Goal: Task Accomplishment & Management: Manage account settings

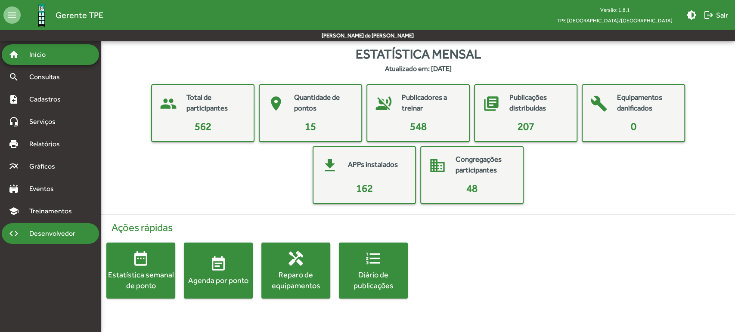
click at [70, 233] on span "Desenvolvedor" at bounding box center [54, 234] width 61 height 10
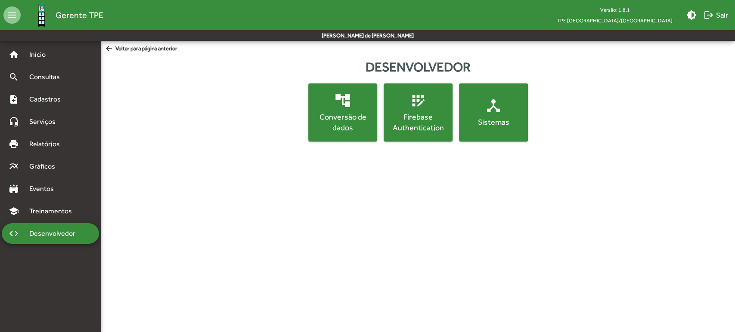
click at [494, 113] on mat-icon "device_hub" at bounding box center [493, 105] width 17 height 17
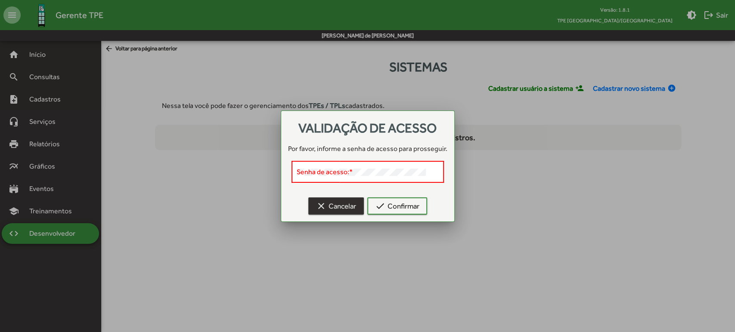
click at [321, 212] on span "clear Cancelar" at bounding box center [336, 205] width 40 height 15
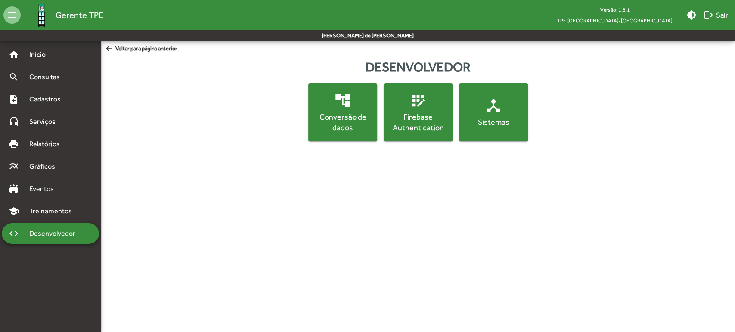
click at [420, 130] on div "Firebase Authentication" at bounding box center [417, 122] width 65 height 22
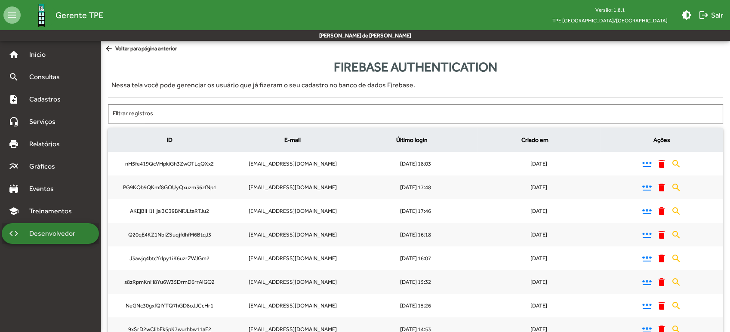
click at [74, 226] on div "code Desenvolvedor" at bounding box center [50, 233] width 97 height 21
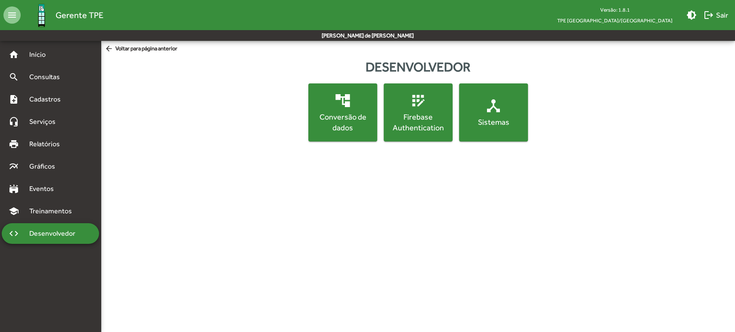
click at [337, 114] on div "Conversão de dados" at bounding box center [342, 122] width 65 height 22
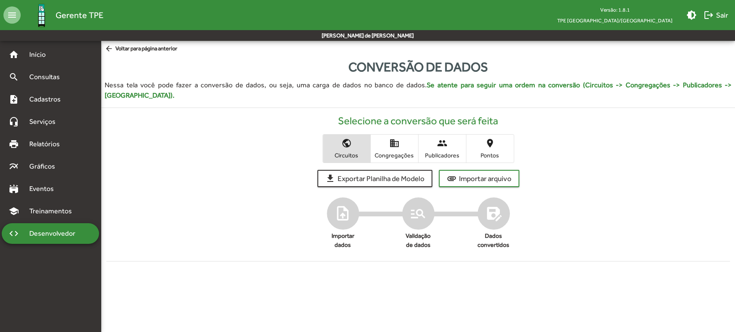
click at [52, 232] on span "Desenvolvedor" at bounding box center [54, 234] width 61 height 10
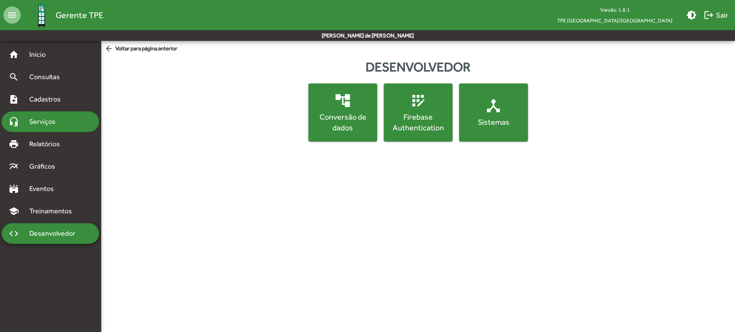
click at [76, 125] on div "headset_mic Serviços" at bounding box center [50, 121] width 97 height 21
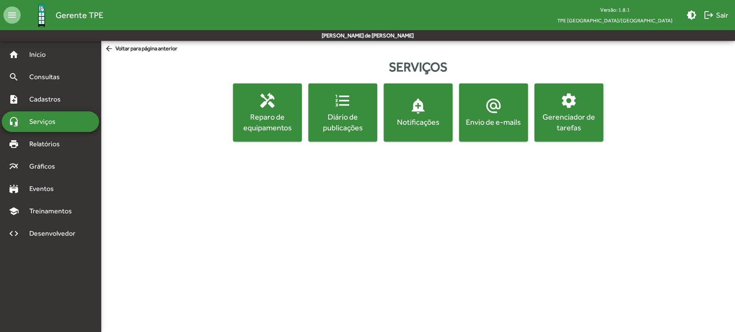
click at [554, 122] on div "Gerenciador de tarefas" at bounding box center [568, 122] width 65 height 22
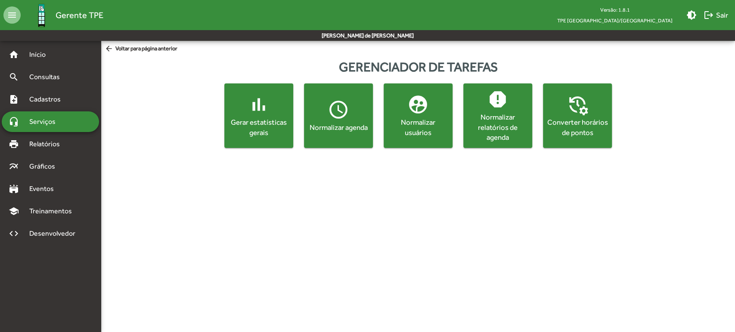
click at [261, 127] on div "Gerar estatísticas gerais" at bounding box center [259, 127] width 62 height 21
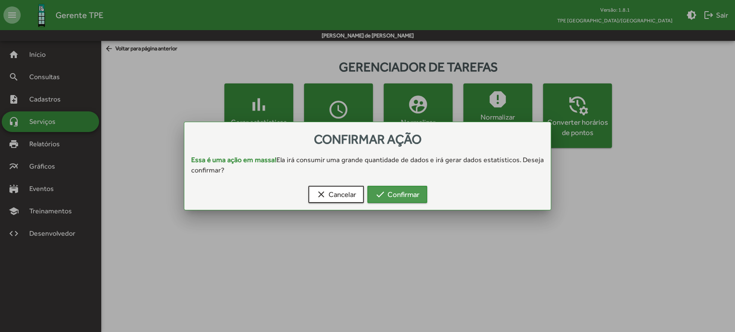
click at [411, 196] on span "check Confirmar" at bounding box center [397, 194] width 44 height 15
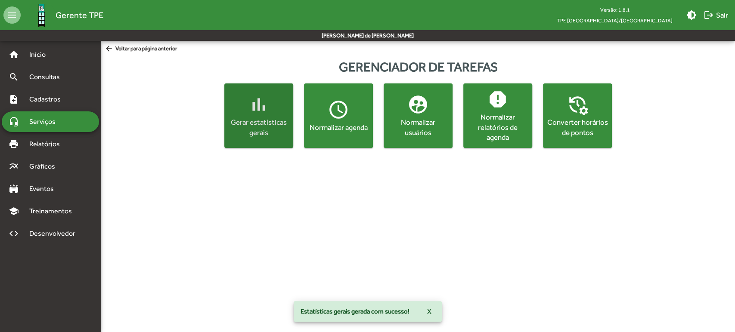
click at [434, 308] on button "X" at bounding box center [429, 311] width 18 height 15
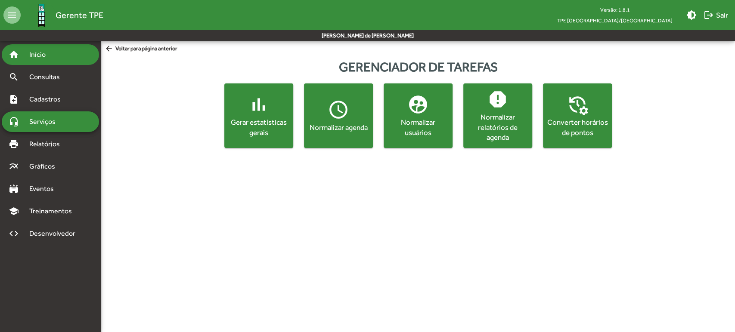
click at [55, 61] on div "home Início" at bounding box center [50, 54] width 97 height 21
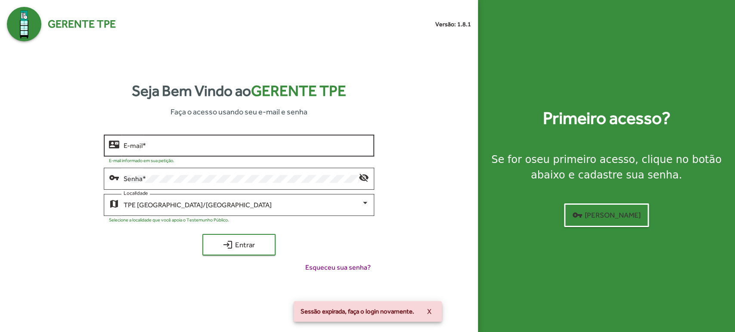
click at [208, 149] on input "E-mail *" at bounding box center [247, 146] width 246 height 8
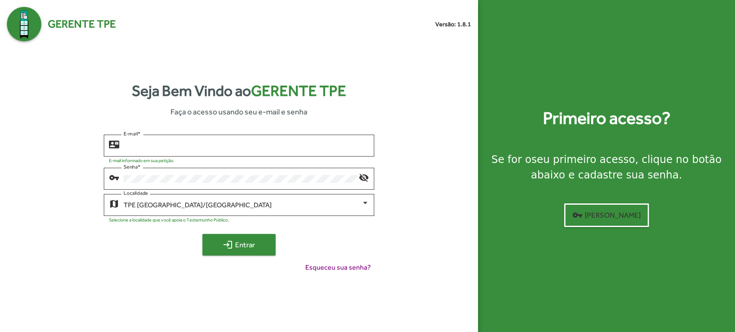
type input "**********"
click at [226, 244] on mat-icon "login" at bounding box center [227, 245] width 10 height 10
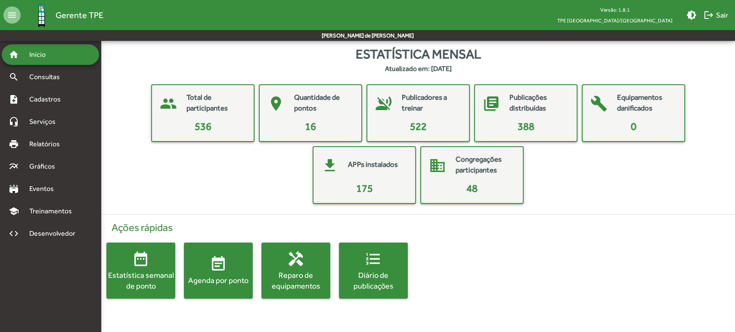
click at [417, 105] on mat-card-title "Publicadores a treinar" at bounding box center [431, 103] width 59 height 22
click at [63, 138] on div "print Relatórios" at bounding box center [50, 144] width 97 height 21
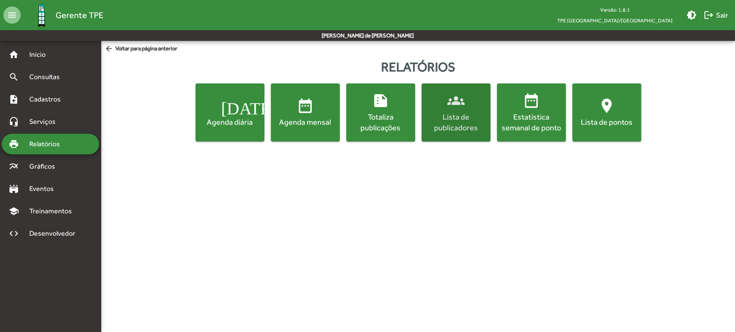
click at [453, 121] on div "Lista de publicadores" at bounding box center [455, 122] width 65 height 22
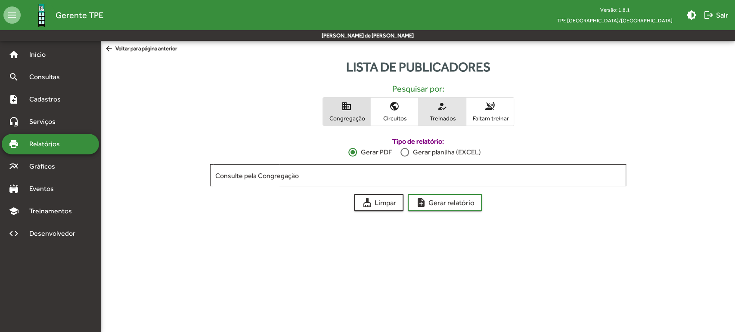
click at [442, 111] on mat-icon "how_to_reg" at bounding box center [442, 106] width 10 height 10
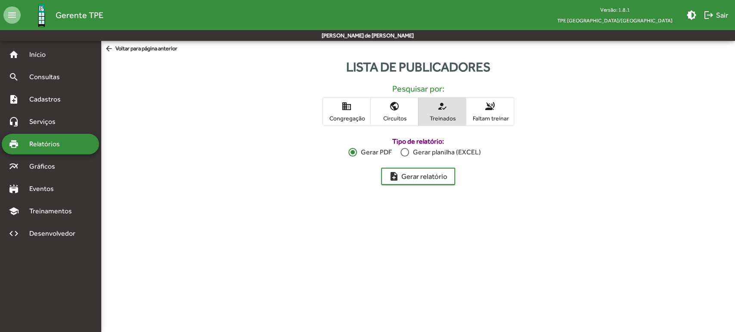
click at [422, 151] on div "Gerar planilha (EXCEL)" at bounding box center [444, 152] width 71 height 10
click at [423, 177] on span "note_add Gerar relatório" at bounding box center [418, 176] width 59 height 15
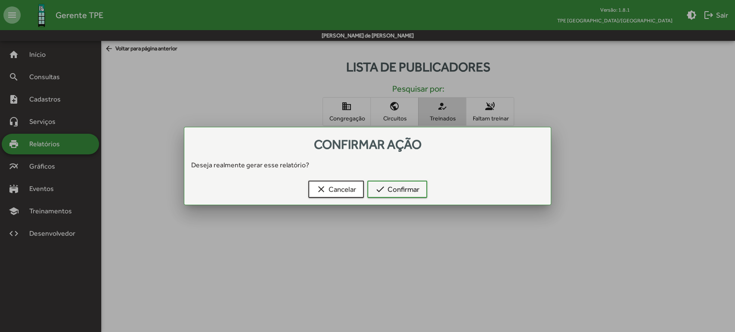
click at [393, 199] on div "clear Cancelar check Confirmar" at bounding box center [368, 191] width 346 height 28
click at [395, 195] on span "check Confirmar" at bounding box center [397, 189] width 44 height 15
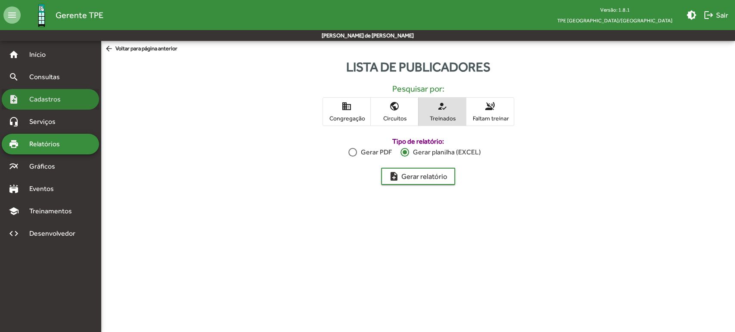
click at [71, 93] on div "note_add Cadastros" at bounding box center [50, 99] width 97 height 21
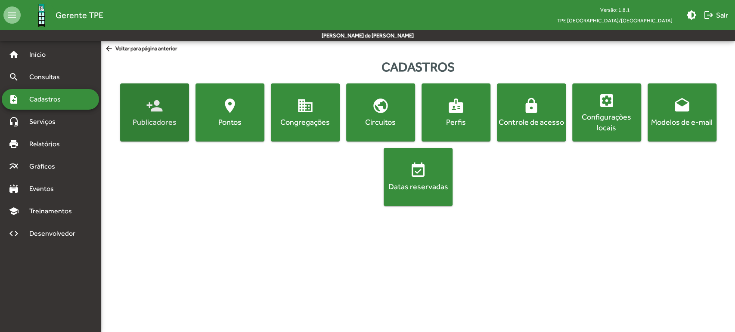
click at [167, 113] on span "person_add Publicadores" at bounding box center [154, 112] width 65 height 30
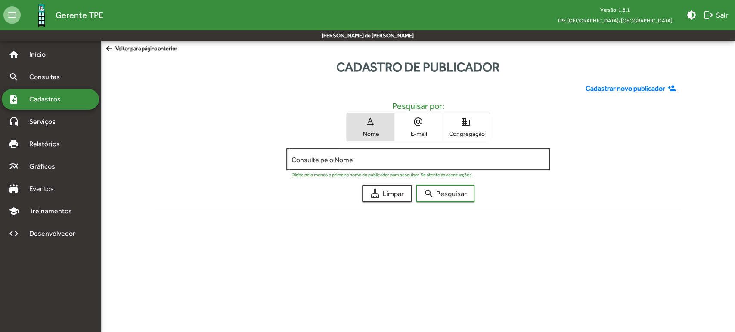
click at [320, 164] on div "Consulte pelo Nome" at bounding box center [417, 159] width 253 height 24
type input "******"
click at [416, 185] on button "search Pesquisar" at bounding box center [445, 193] width 59 height 17
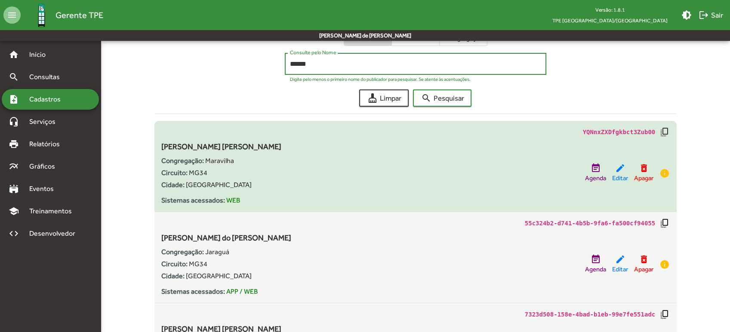
scroll to position [143, 0]
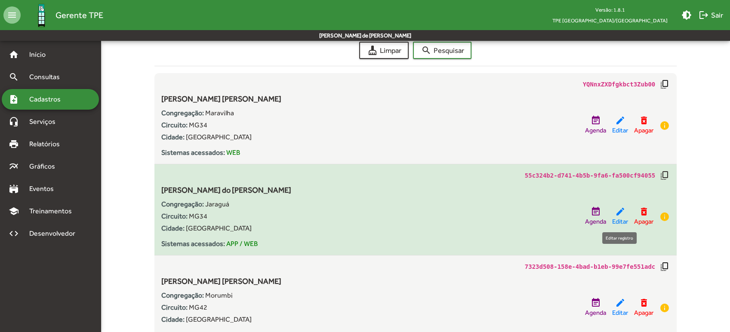
click at [616, 212] on mat-icon "edit" at bounding box center [620, 212] width 10 height 10
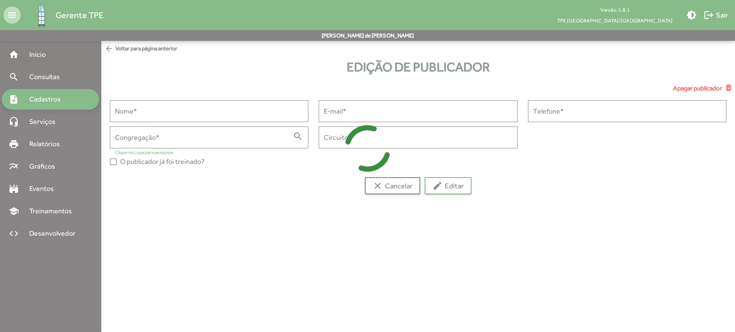
type input "**********"
type input "****"
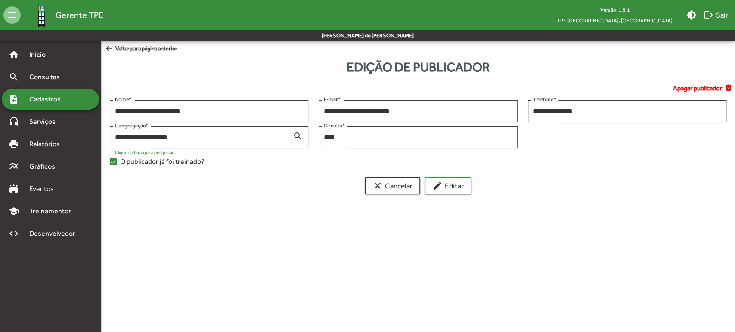
click at [115, 163] on div at bounding box center [113, 161] width 7 height 7
click at [440, 187] on mat-icon "edit" at bounding box center [437, 186] width 10 height 10
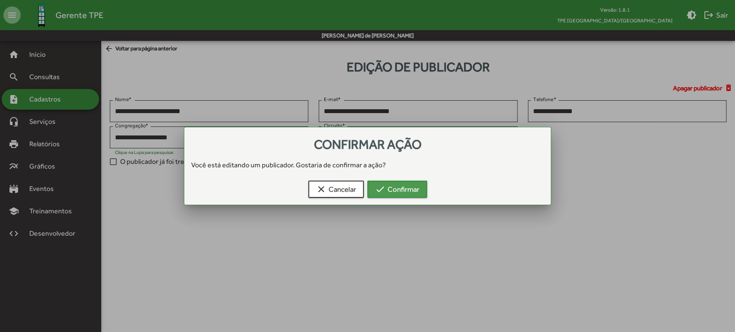
drag, startPoint x: 411, startPoint y: 188, endPoint x: 512, endPoint y: 228, distance: 109.0
click at [411, 188] on span "check Confirmar" at bounding box center [397, 189] width 44 height 15
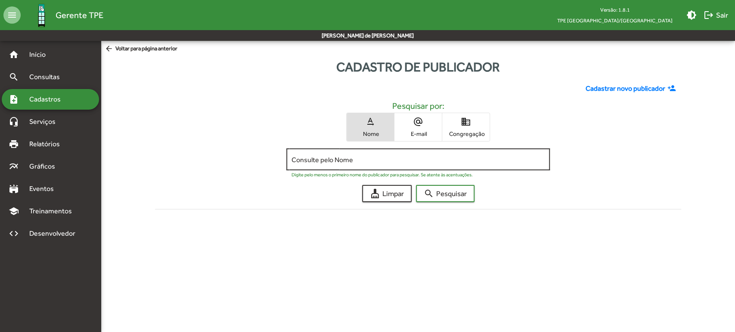
click at [332, 157] on input "Consulte pelo Nome" at bounding box center [417, 160] width 253 height 8
paste input "**********"
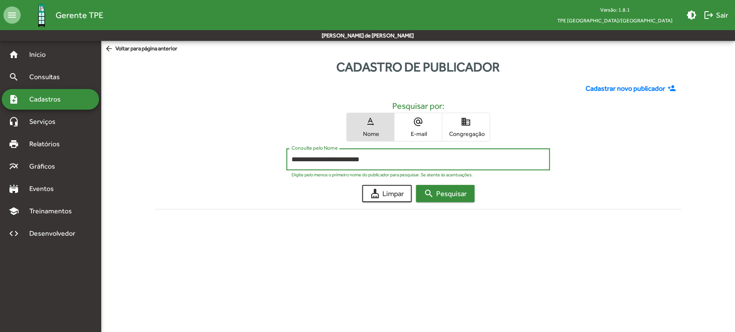
type input "**********"
click at [429, 195] on mat-icon "search" at bounding box center [428, 193] width 10 height 10
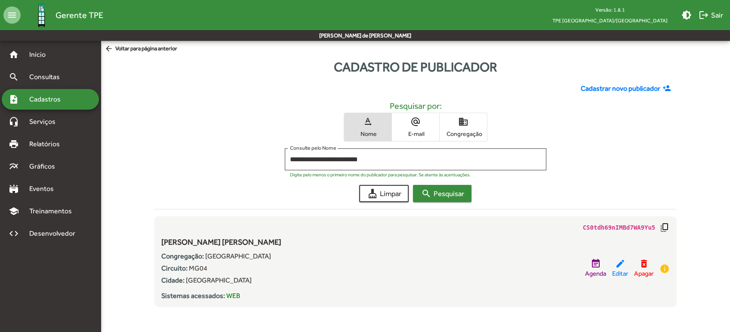
scroll to position [2, 0]
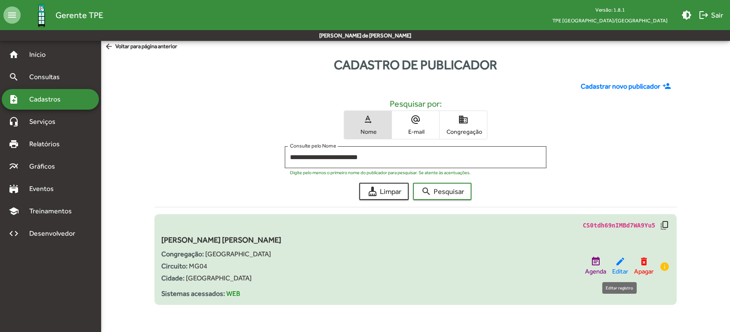
click at [618, 264] on mat-icon "edit" at bounding box center [620, 261] width 10 height 10
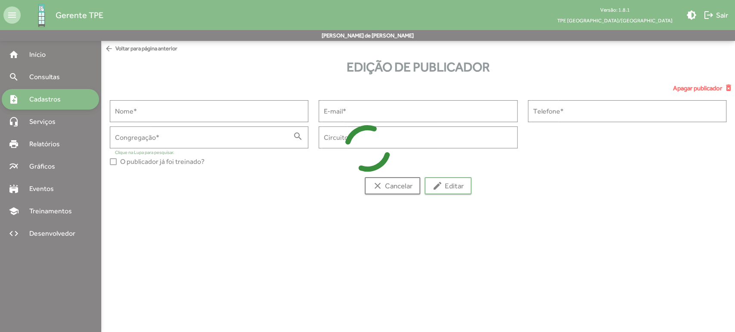
type input "**********"
type input "****"
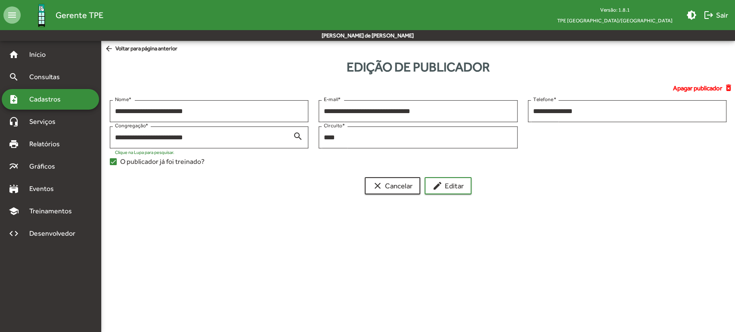
click at [114, 161] on div at bounding box center [113, 161] width 7 height 7
click at [441, 185] on mat-icon "edit" at bounding box center [437, 186] width 10 height 10
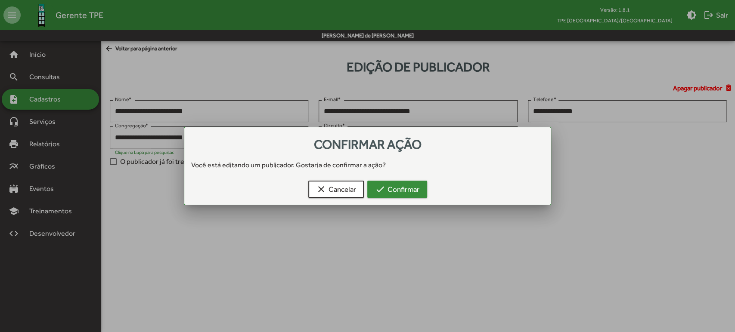
click at [421, 190] on button "check Confirmar" at bounding box center [397, 189] width 60 height 17
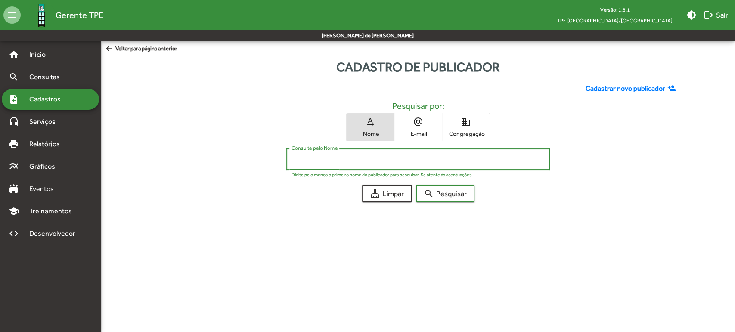
click at [358, 156] on input "Consulte pelo Nome" at bounding box center [417, 160] width 253 height 8
paste input "**********"
type input "**********"
click at [443, 196] on span "search Pesquisar" at bounding box center [444, 193] width 43 height 15
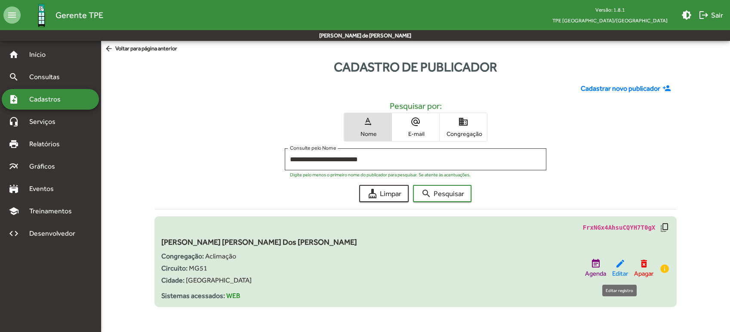
click at [621, 265] on mat-icon "edit" at bounding box center [620, 264] width 10 height 10
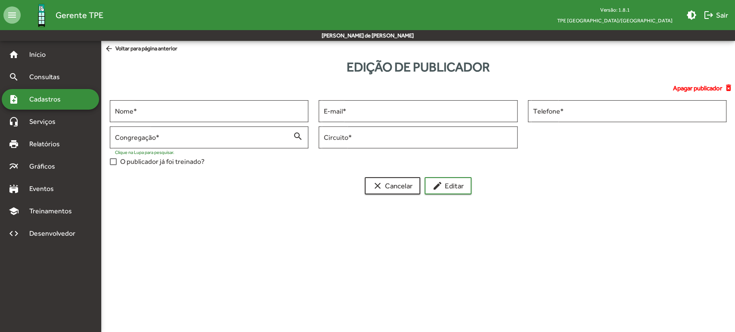
type input "**********"
type input "****"
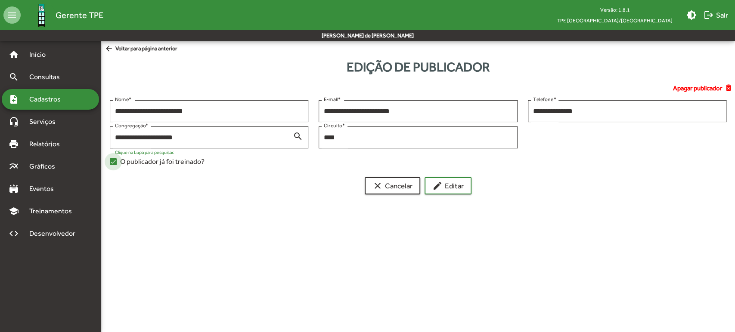
click at [151, 164] on span "O publicador já foi treinado?" at bounding box center [162, 162] width 84 height 10
click at [448, 189] on span "edit Editar" at bounding box center [447, 185] width 31 height 15
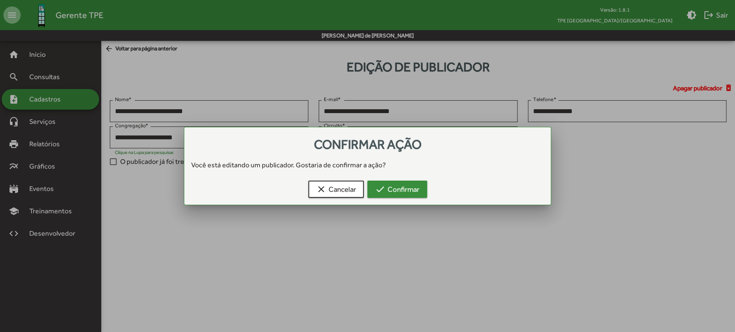
click at [408, 188] on span "check Confirmar" at bounding box center [397, 189] width 44 height 15
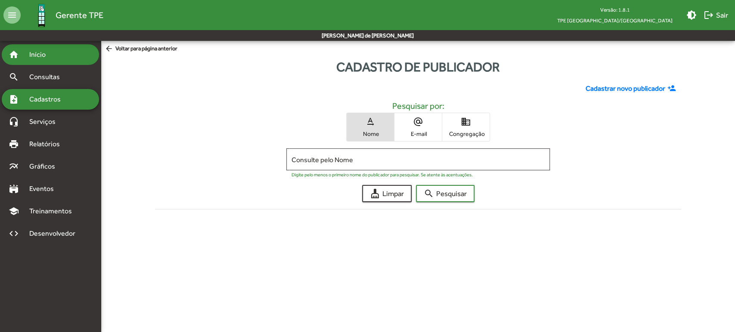
click at [53, 52] on span "Início" at bounding box center [41, 54] width 34 height 10
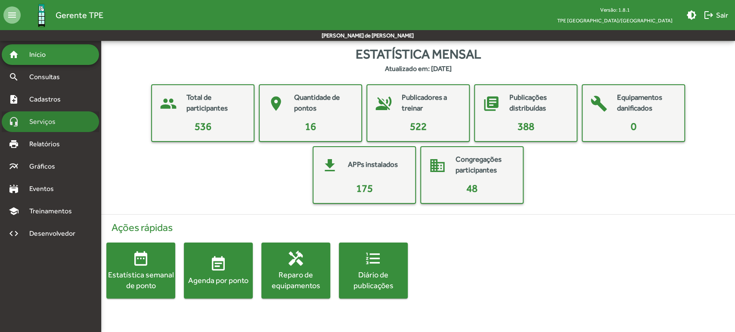
click at [68, 122] on div "headset_mic Serviços" at bounding box center [50, 121] width 97 height 21
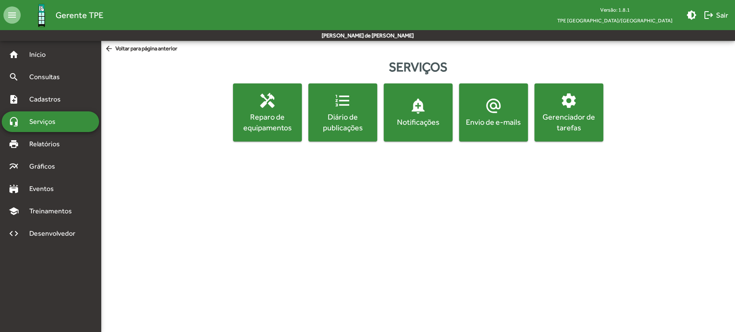
drag, startPoint x: 246, startPoint y: 119, endPoint x: 339, endPoint y: 144, distance: 96.2
click at [336, 152] on html "menu Gerente TPE Versão: 1.8.1 TPE Uberlândia/MG brightness_medium logout Sair …" at bounding box center [367, 76] width 735 height 152
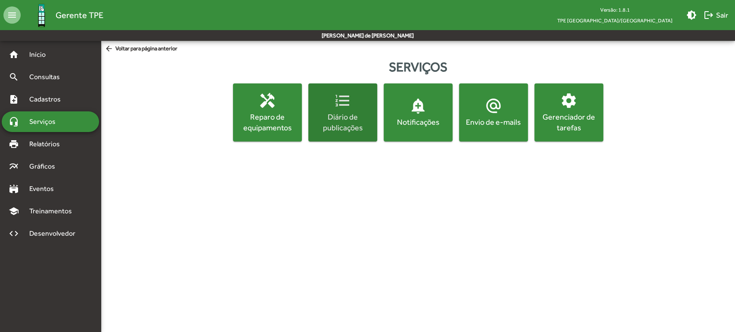
click at [368, 115] on div "Diário de publicações" at bounding box center [342, 122] width 65 height 22
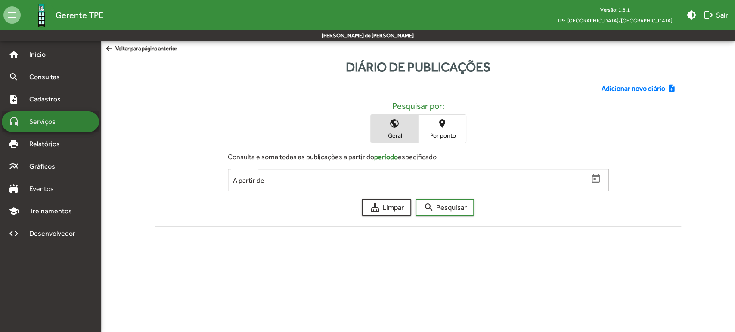
click at [86, 121] on div "headset_mic Serviços" at bounding box center [50, 121] width 97 height 21
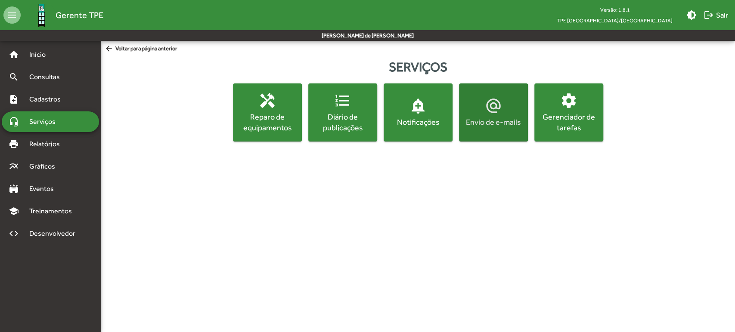
drag, startPoint x: 515, startPoint y: 129, endPoint x: 480, endPoint y: 123, distance: 34.9
click at [480, 123] on button "alternate_email Envio de e-mails" at bounding box center [493, 112] width 69 height 58
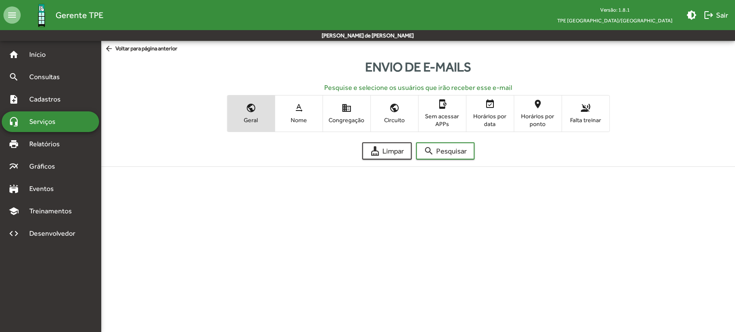
click at [115, 144] on form "cleaning_services Limpar search Pesquisar" at bounding box center [418, 146] width 644 height 28
click at [71, 99] on div "note_add Cadastros" at bounding box center [50, 99] width 97 height 21
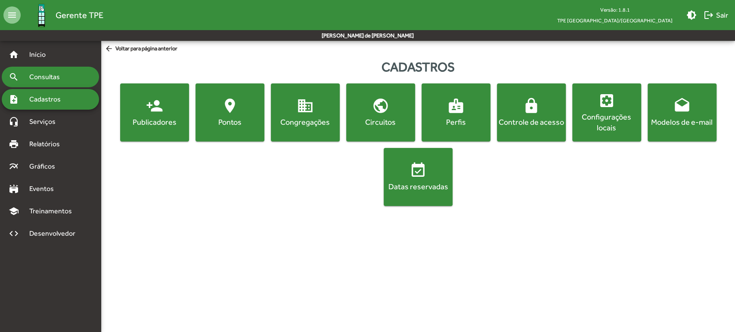
click at [60, 81] on span "Consultas" at bounding box center [47, 77] width 47 height 10
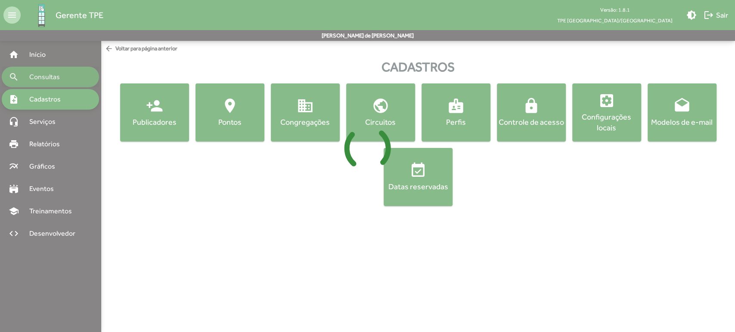
drag, startPoint x: 60, startPoint y: 81, endPoint x: 58, endPoint y: 71, distance: 10.1
click at [59, 76] on span "Consultas" at bounding box center [47, 77] width 47 height 10
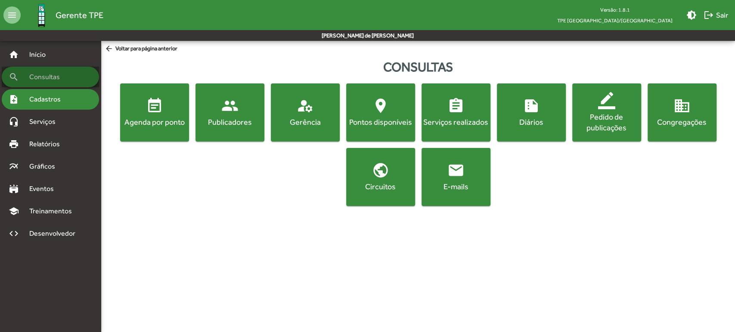
drag, startPoint x: 55, startPoint y: 68, endPoint x: 52, endPoint y: 104, distance: 35.9
click at [52, 102] on mat-accordion "home Início search Consultas note_add Cadastros headset_mic Serviços print Rela…" at bounding box center [50, 144] width 97 height 200
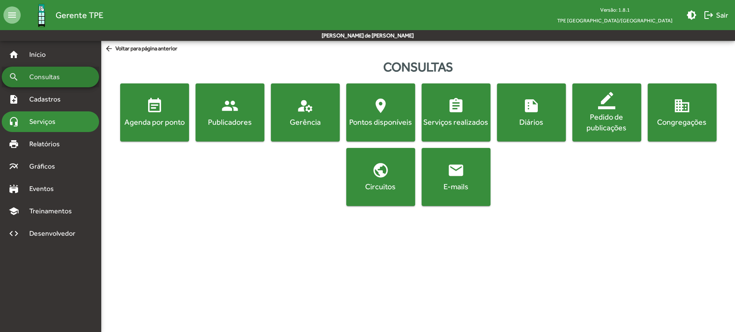
click at [51, 122] on span "Serviços" at bounding box center [45, 122] width 43 height 10
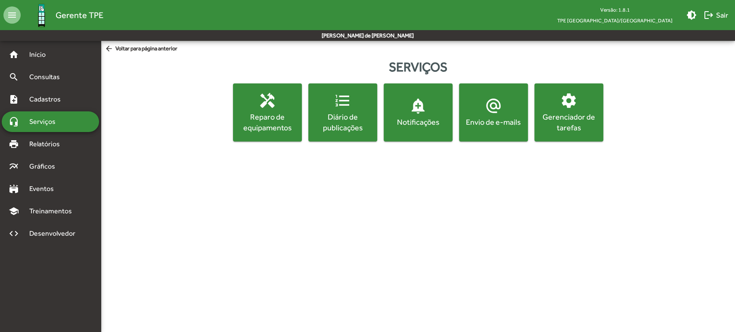
click at [544, 117] on div "Gerenciador de tarefas" at bounding box center [568, 122] width 65 height 22
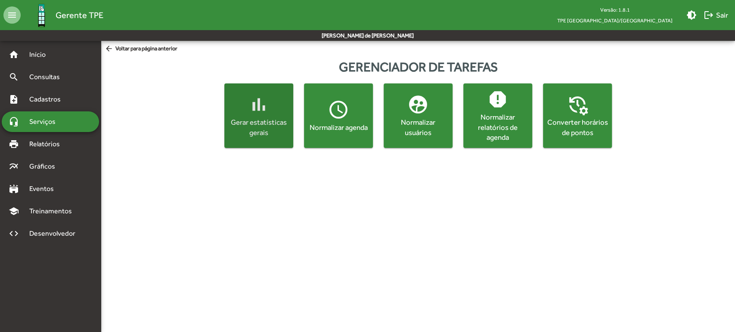
click at [272, 111] on span "bar_chart Gerar estatísticas gerais" at bounding box center [259, 116] width 62 height 44
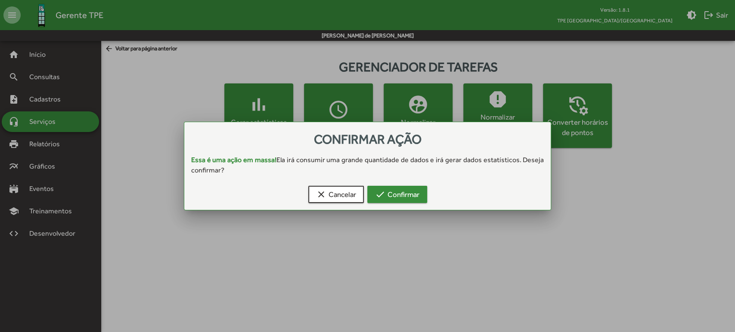
click at [413, 190] on span "check Confirmar" at bounding box center [397, 194] width 44 height 15
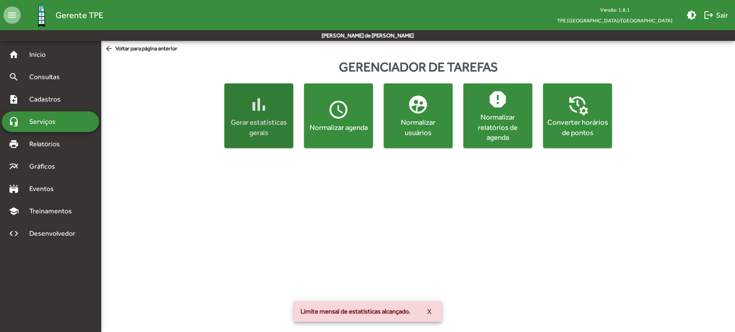
click at [428, 310] on span "X" at bounding box center [429, 311] width 4 height 15
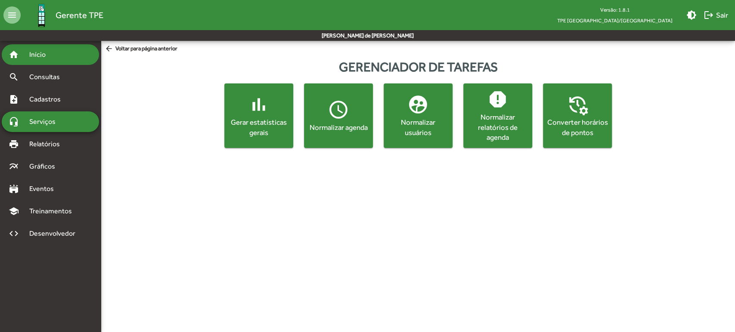
click at [53, 61] on div "home Início" at bounding box center [50, 54] width 97 height 21
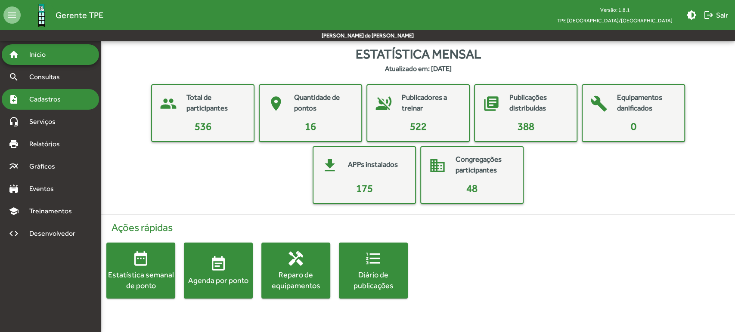
click at [58, 94] on span "Cadastros" at bounding box center [48, 99] width 48 height 10
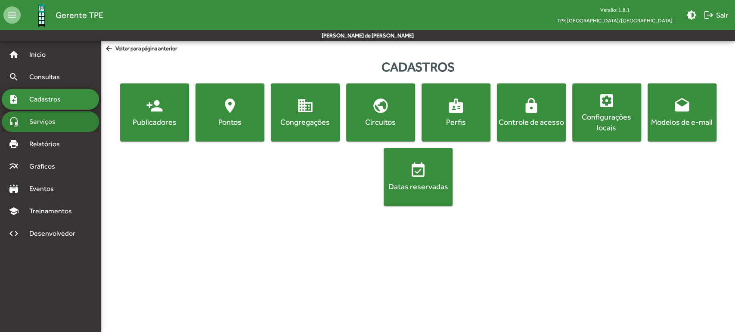
click at [63, 119] on span "Serviços" at bounding box center [45, 122] width 43 height 10
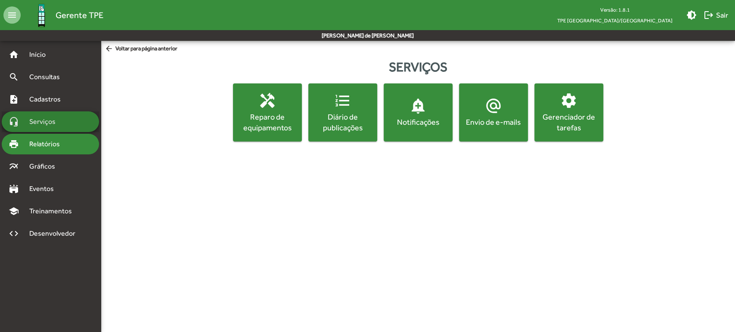
click at [63, 135] on div "print Relatórios" at bounding box center [50, 144] width 97 height 21
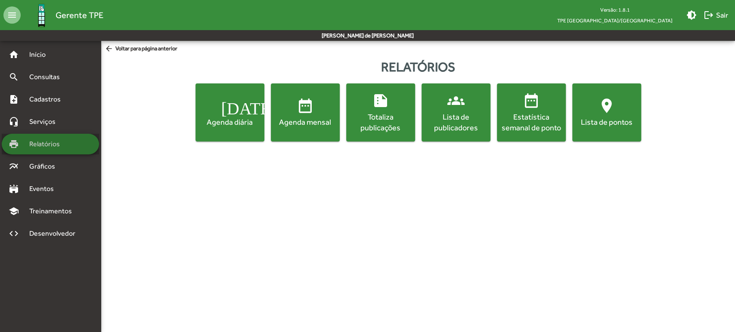
click at [62, 154] on div "print Relatórios" at bounding box center [50, 144] width 97 height 21
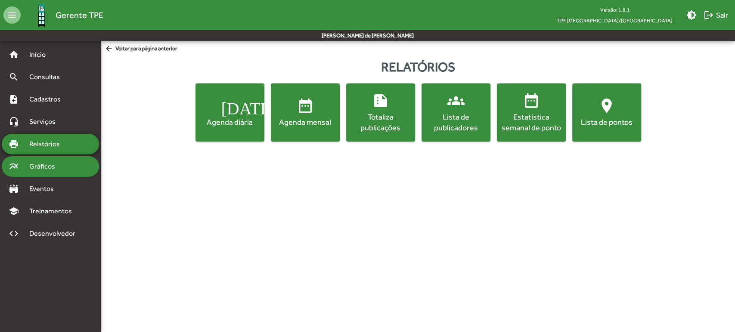
click at [62, 157] on div "multiline_chart Gráficos" at bounding box center [50, 166] width 97 height 21
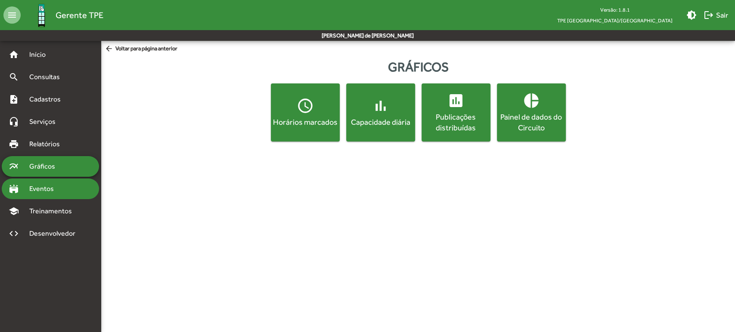
click at [68, 184] on div "stadium Eventos" at bounding box center [50, 189] width 97 height 21
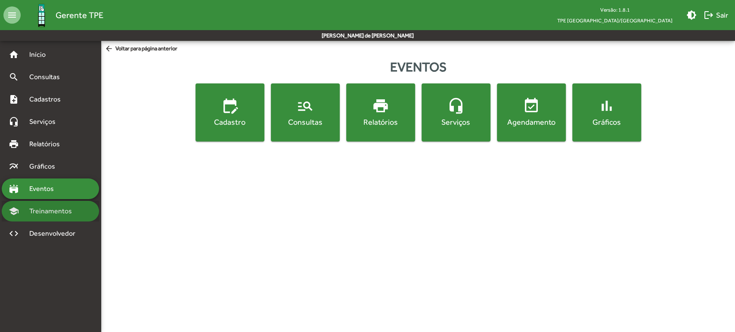
click at [73, 210] on span "Treinamentos" at bounding box center [53, 211] width 58 height 10
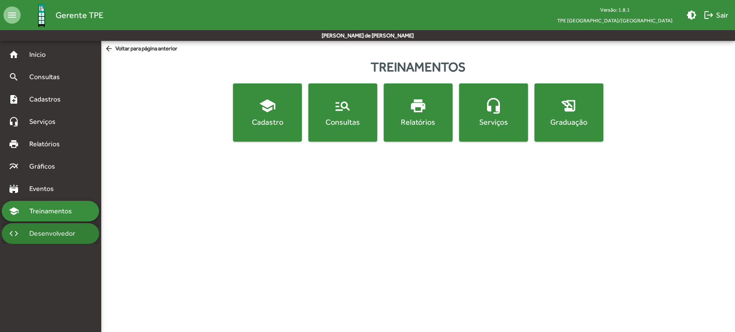
click at [68, 229] on span "Desenvolvedor" at bounding box center [54, 234] width 61 height 10
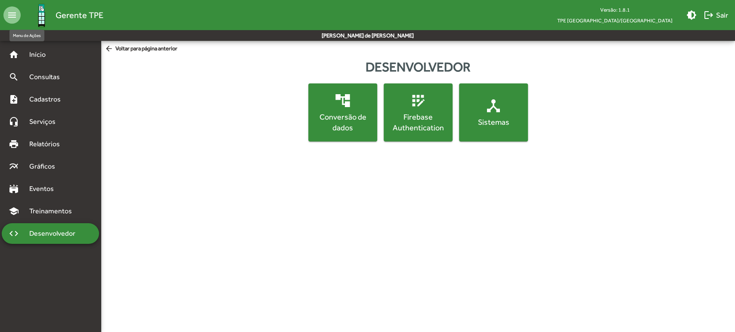
click at [12, 12] on mat-icon "menu" at bounding box center [11, 14] width 17 height 17
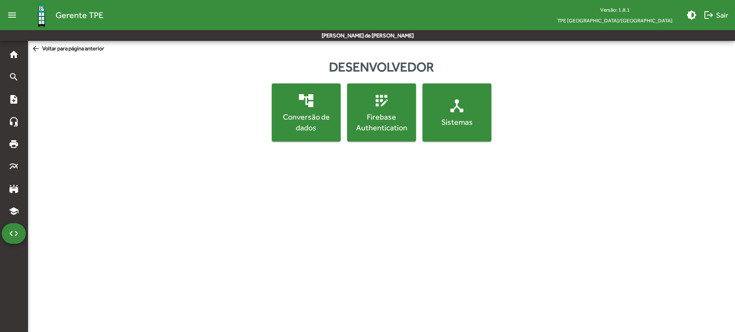
click at [12, 13] on mat-icon "menu" at bounding box center [11, 14] width 17 height 17
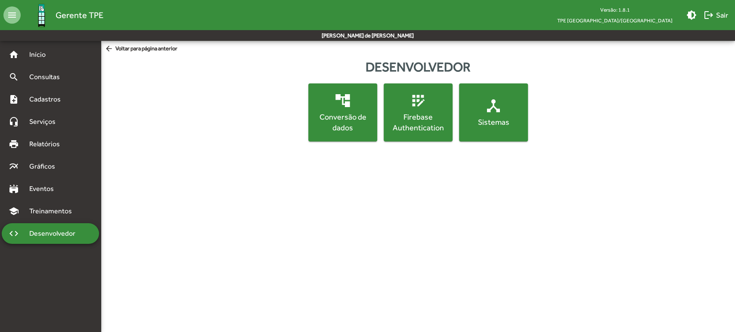
click at [75, 12] on span "Gerente TPE" at bounding box center [80, 15] width 48 height 14
